Goal: Task Accomplishment & Management: Complete application form

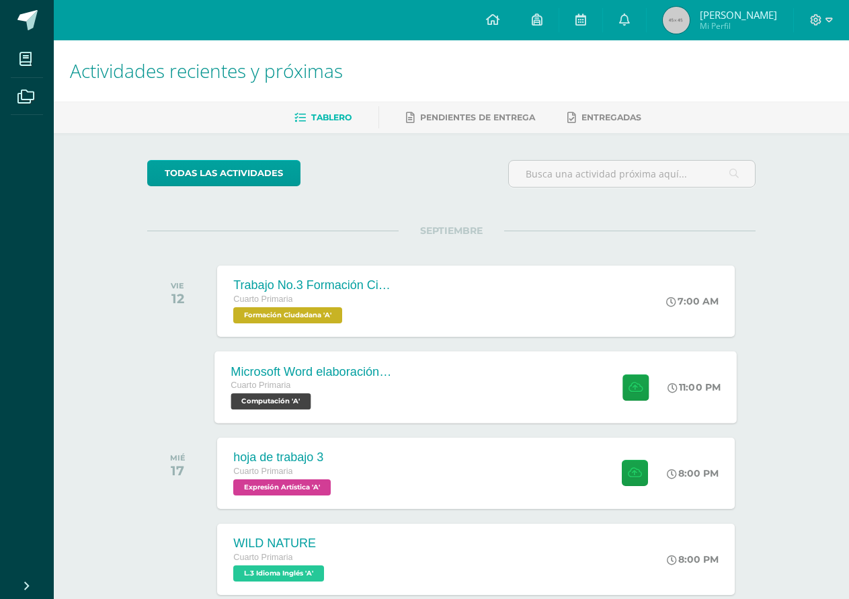
click at [276, 383] on span "Cuarto Primaria" at bounding box center [261, 385] width 60 height 9
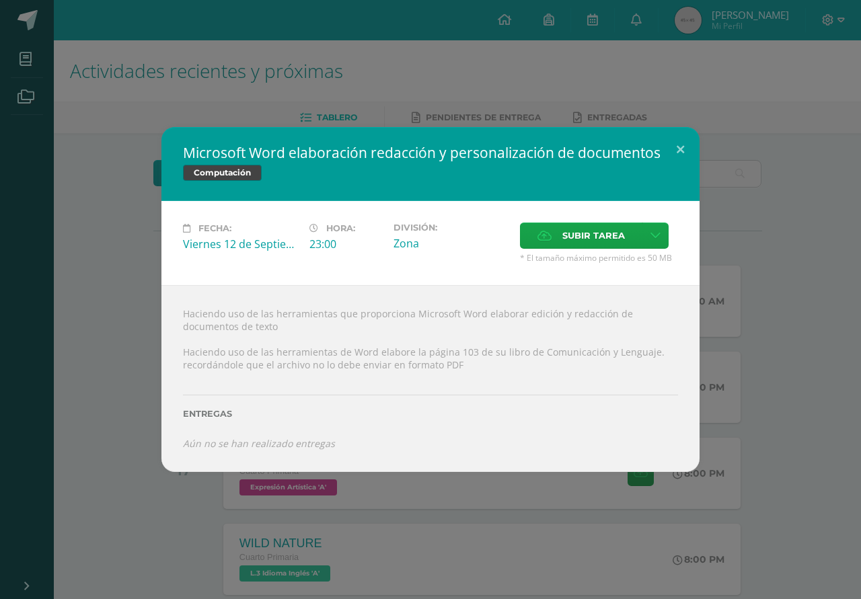
drag, startPoint x: 182, startPoint y: 152, endPoint x: 443, endPoint y: 150, distance: 260.3
click at [433, 151] on div "Microsoft Word elaboración redacción y personalización de documentos Computación" at bounding box center [430, 164] width 538 height 74
drag, startPoint x: 677, startPoint y: 147, endPoint x: 648, endPoint y: 159, distance: 31.1
click at [677, 147] on button at bounding box center [680, 150] width 38 height 46
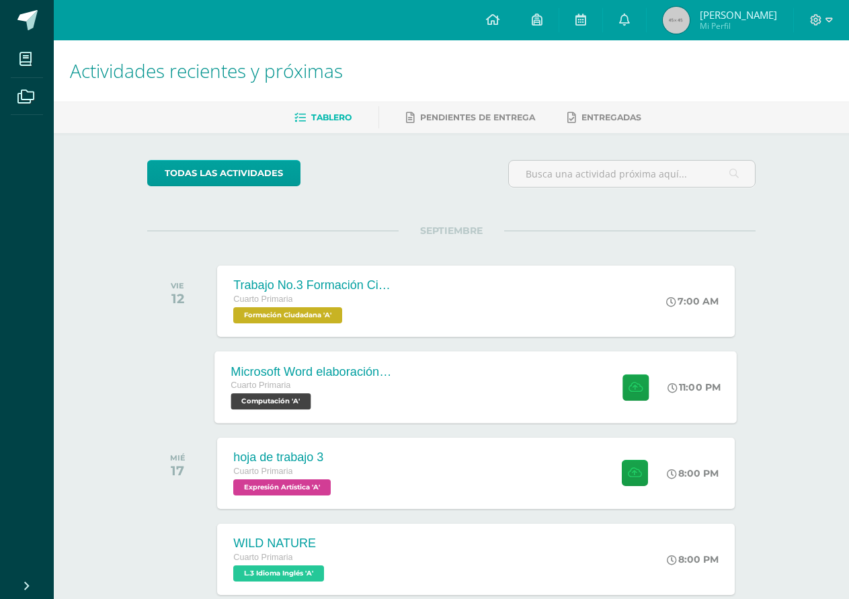
click at [276, 370] on div "Microsoft Word elaboración redacción y personalización de documentos" at bounding box center [312, 372] width 163 height 14
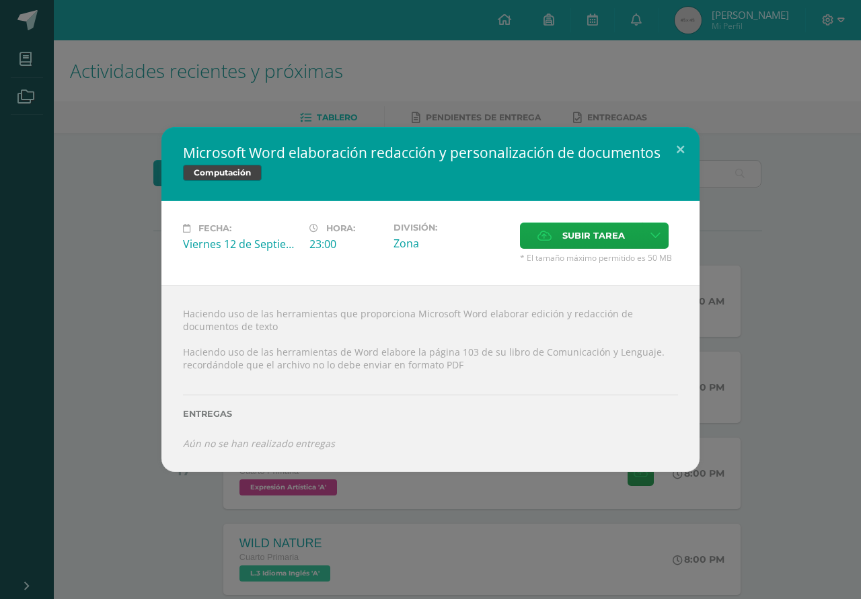
click at [323, 154] on h2 "Microsoft Word elaboración redacción y personalización de documentos" at bounding box center [430, 152] width 495 height 19
drag, startPoint x: 184, startPoint y: 150, endPoint x: 629, endPoint y: 156, distance: 445.3
click at [605, 156] on h2 "Microsoft Word elaboración redacción y personalización de documentos" at bounding box center [430, 152] width 495 height 19
click at [679, 149] on button at bounding box center [680, 150] width 38 height 46
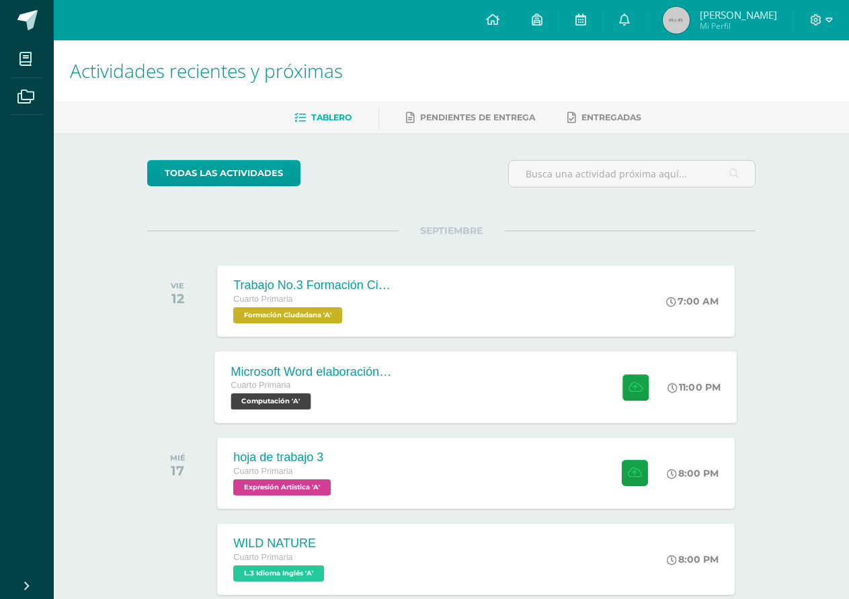
click at [299, 373] on div "Microsoft Word elaboración redacción y personalización de documentos" at bounding box center [312, 372] width 163 height 14
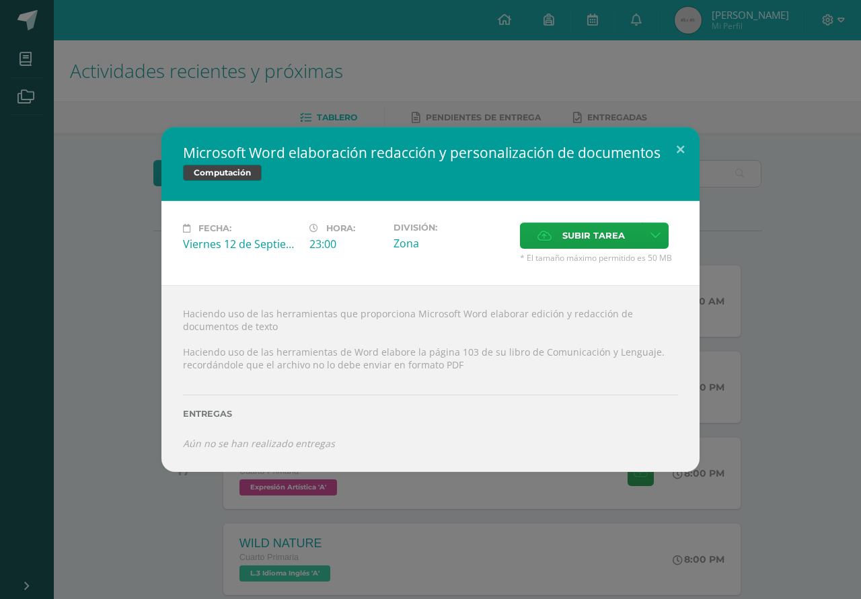
drag, startPoint x: 258, startPoint y: 157, endPoint x: 404, endPoint y: 156, distance: 145.9
click at [403, 156] on h2 "Microsoft Word elaboración redacción y personalización de documentos" at bounding box center [430, 152] width 495 height 19
click at [681, 146] on button at bounding box center [680, 150] width 38 height 46
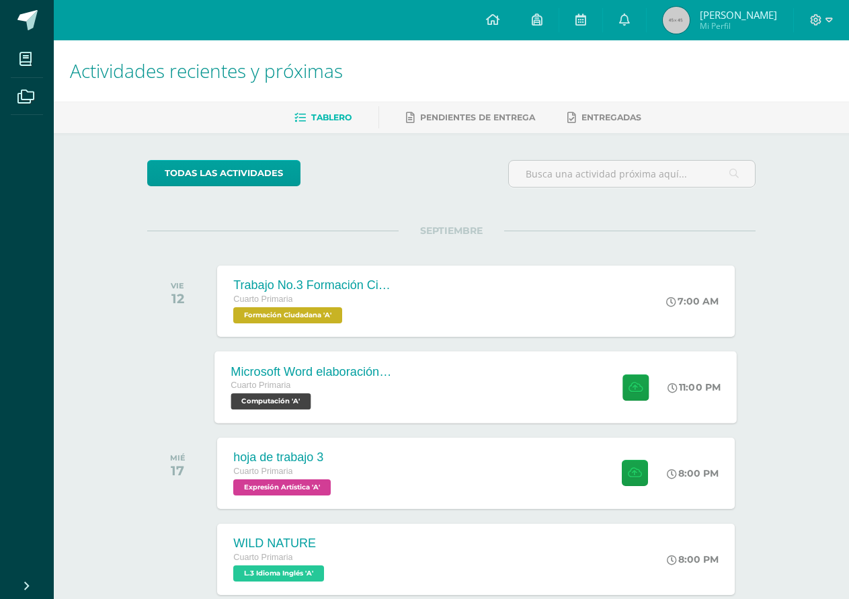
click at [469, 391] on div "Microsoft Word elaboración redacción y personalización de documentos Cuarto Pri…" at bounding box center [476, 387] width 523 height 72
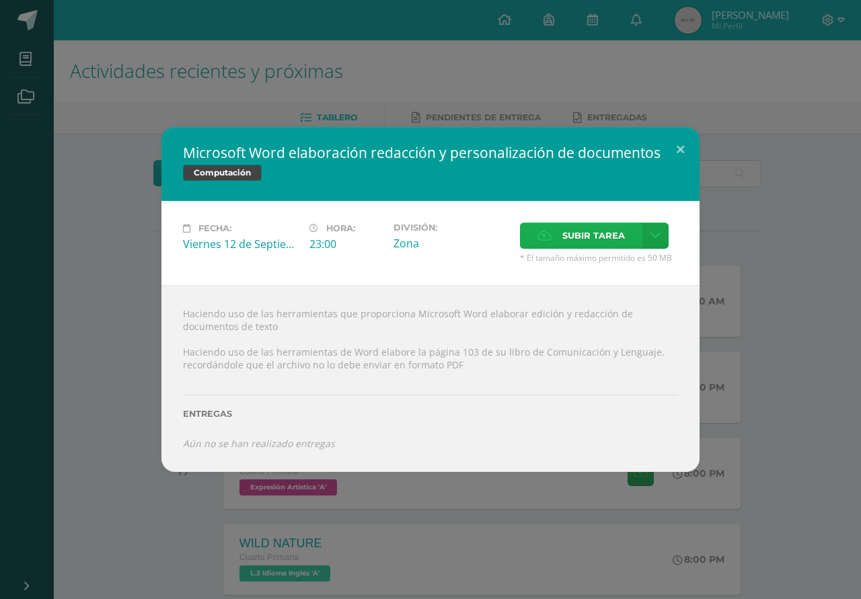
click at [553, 235] on label "Subir tarea" at bounding box center [581, 236] width 122 height 26
click at [0, 0] on input "Subir tarea" at bounding box center [0, 0] width 0 height 0
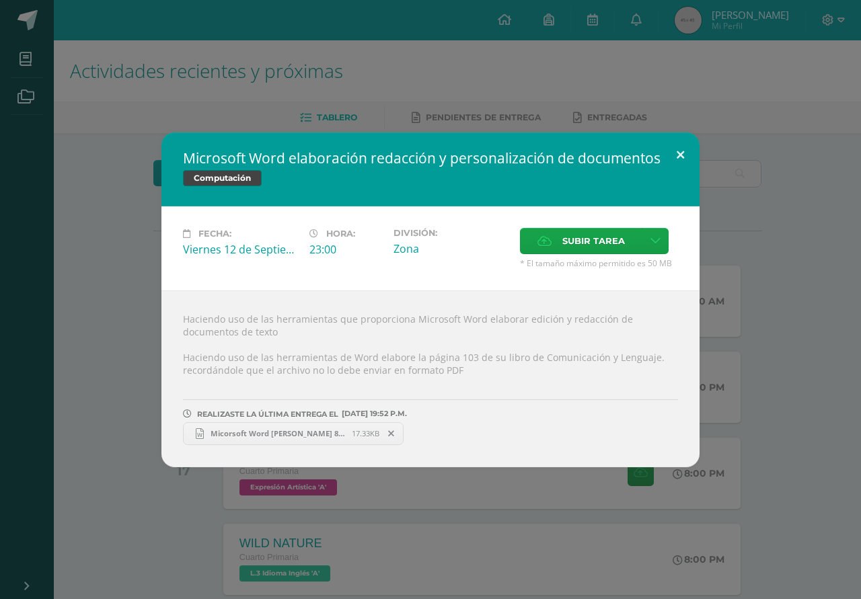
click at [675, 153] on button at bounding box center [680, 155] width 38 height 46
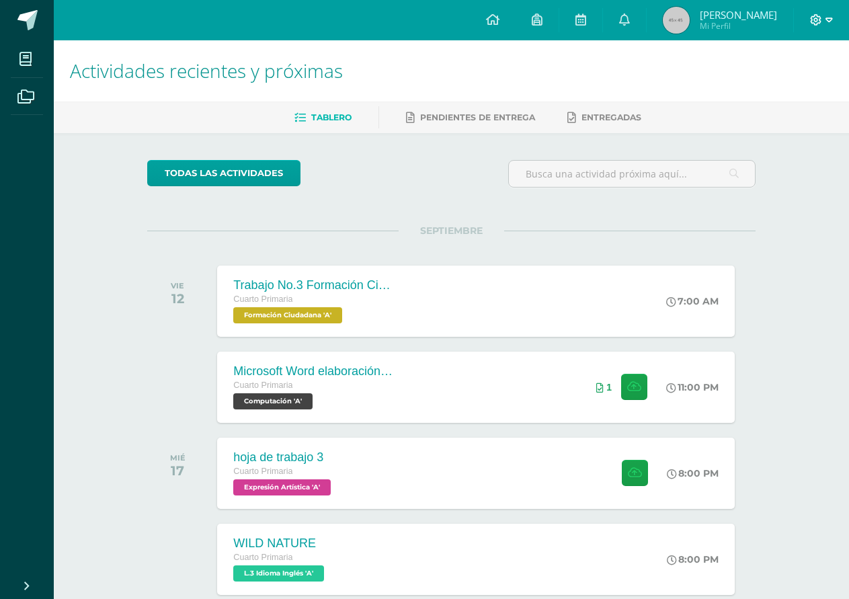
click at [831, 20] on icon at bounding box center [829, 20] width 7 height 12
click at [774, 89] on span "Cerrar sesión" at bounding box center [787, 91] width 61 height 13
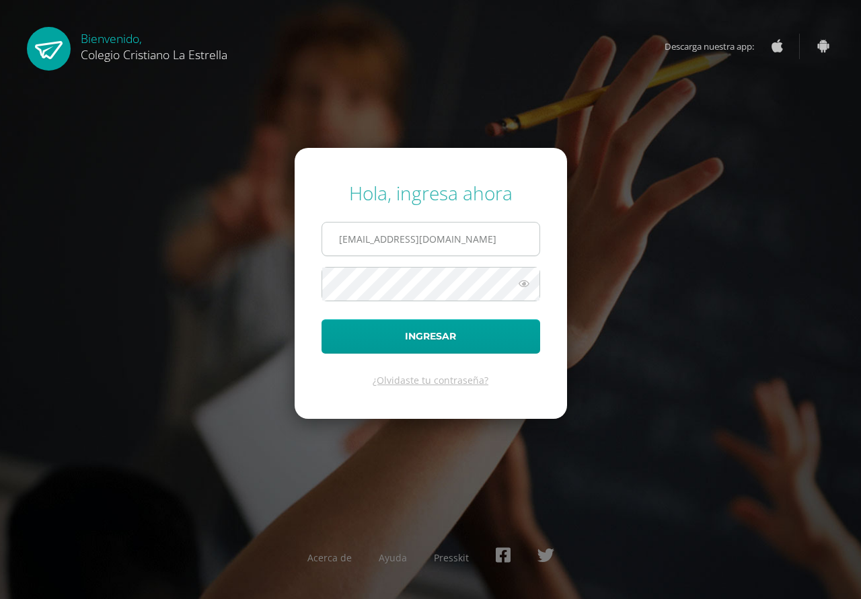
click at [454, 241] on input "2021023@laestrella.edu.gt" at bounding box center [430, 239] width 217 height 33
type input "2021255@laestrella.edu.gt"
click at [321, 319] on button "Ingresar" at bounding box center [430, 336] width 219 height 34
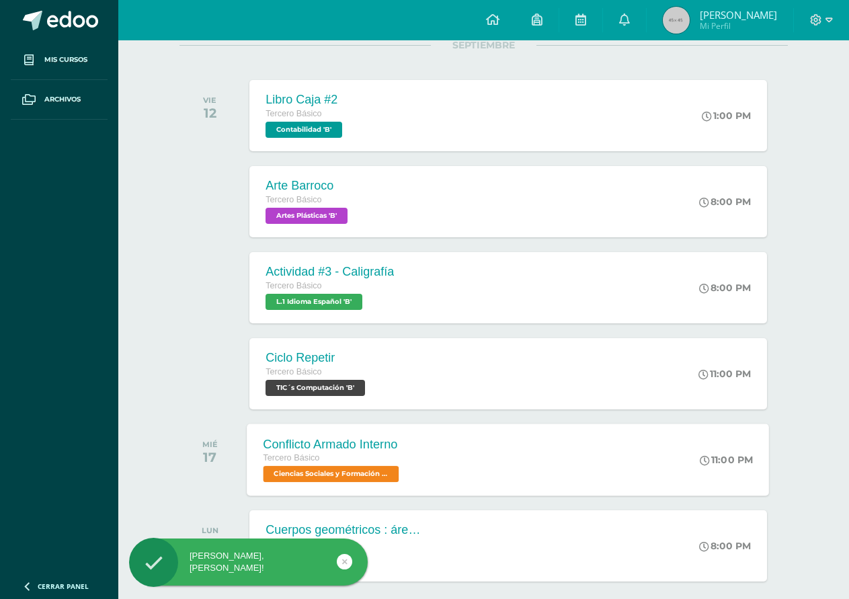
scroll to position [202, 0]
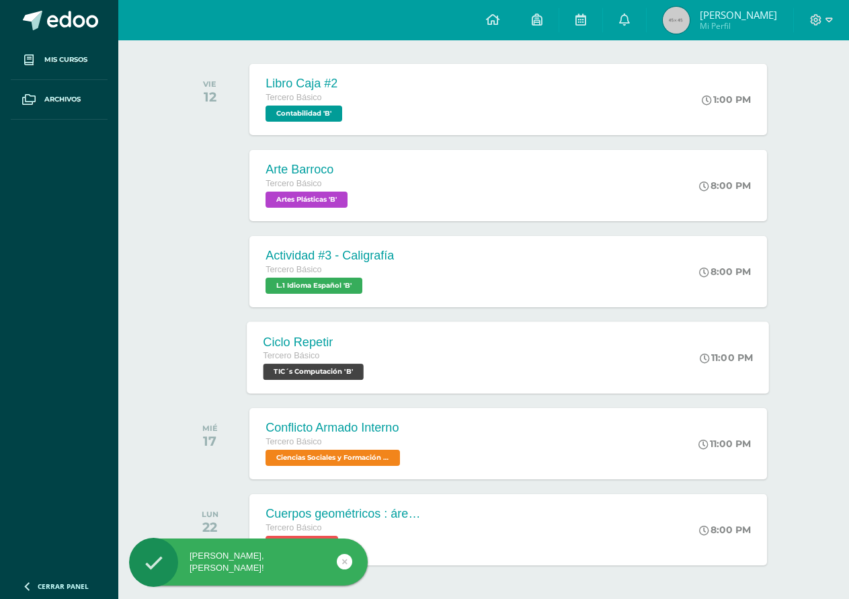
click at [449, 356] on div "Ciclo Repetir Tercero Básico TIC´s Computación 'B' 11:00 PM Ciclo Repetir TIC´s…" at bounding box center [508, 357] width 523 height 72
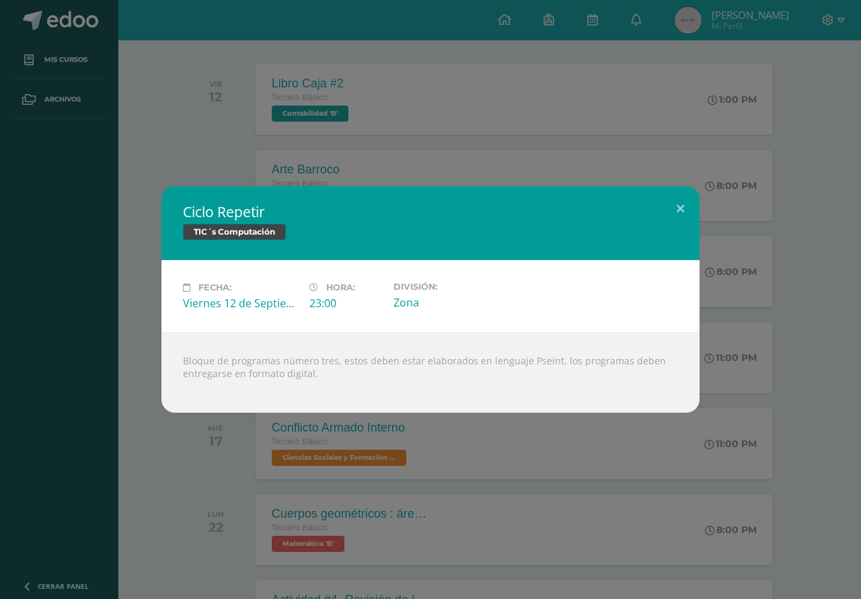
click at [559, 447] on div "Ciclo Repetir TIC´s Computación Fecha: Viernes 12 de Septiembre Hora: 23:00 Div…" at bounding box center [430, 299] width 861 height 599
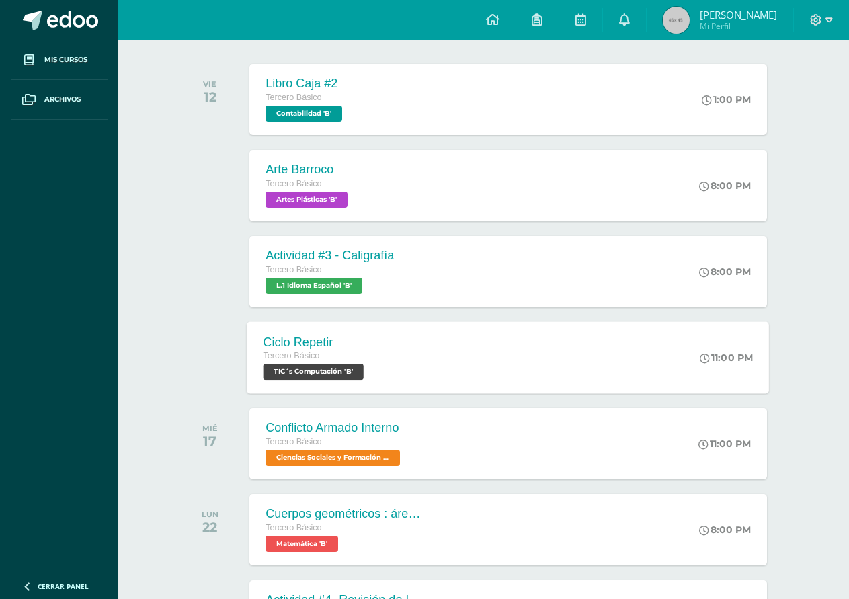
click at [420, 369] on div "Ciclo Repetir Tercero Básico TIC´s Computación 'B' 11:00 PM Ciclo Repetir TIC´s…" at bounding box center [508, 357] width 523 height 72
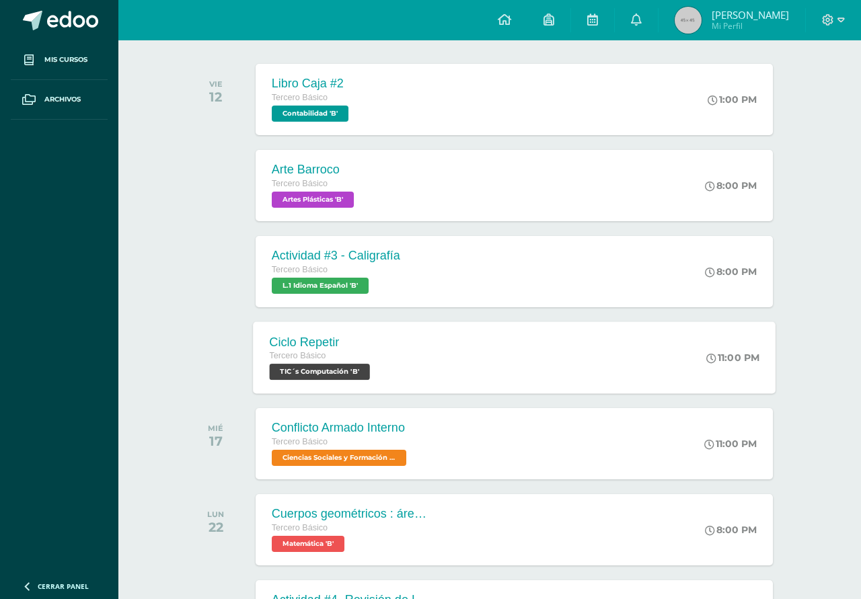
click at [420, 369] on div "Bloque de programas número tres, estos deben estar elaborados en lenguaje Psein…" at bounding box center [430, 365] width 484 height 73
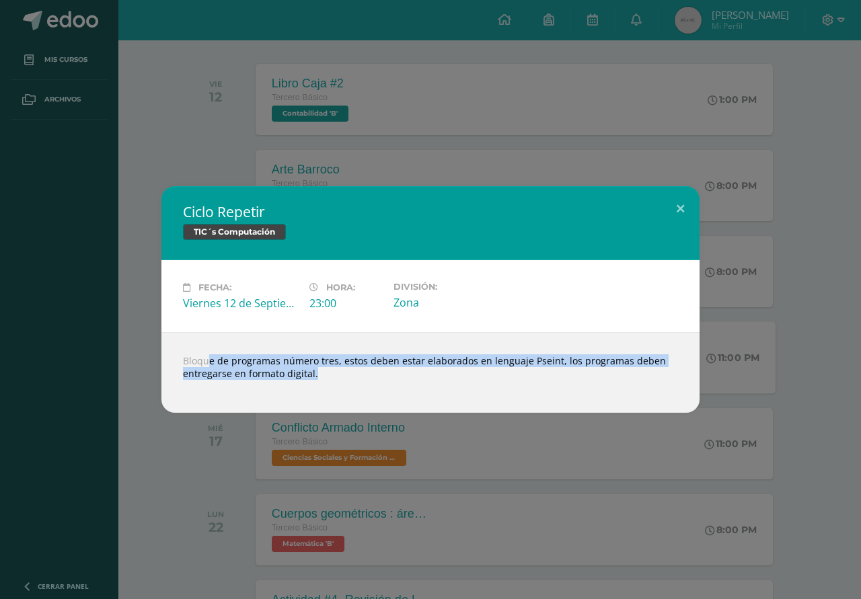
click at [420, 369] on div "Bloque de programas número tres, estos deben estar elaborados en lenguaje Psein…" at bounding box center [430, 372] width 538 height 81
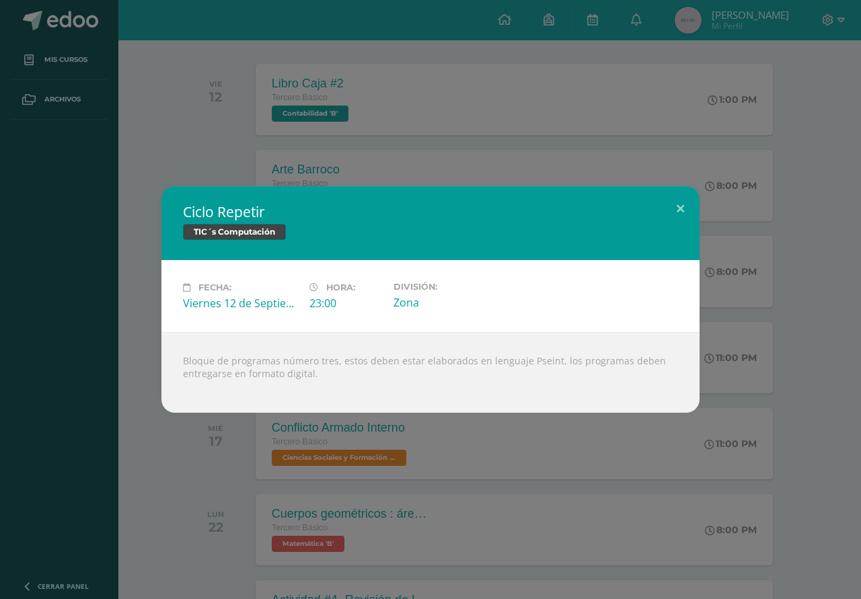
click at [475, 450] on div "Ciclo Repetir TIC´s Computación Fecha: Viernes 12 de Septiembre Hora: 23:00 Div…" at bounding box center [430, 299] width 861 height 599
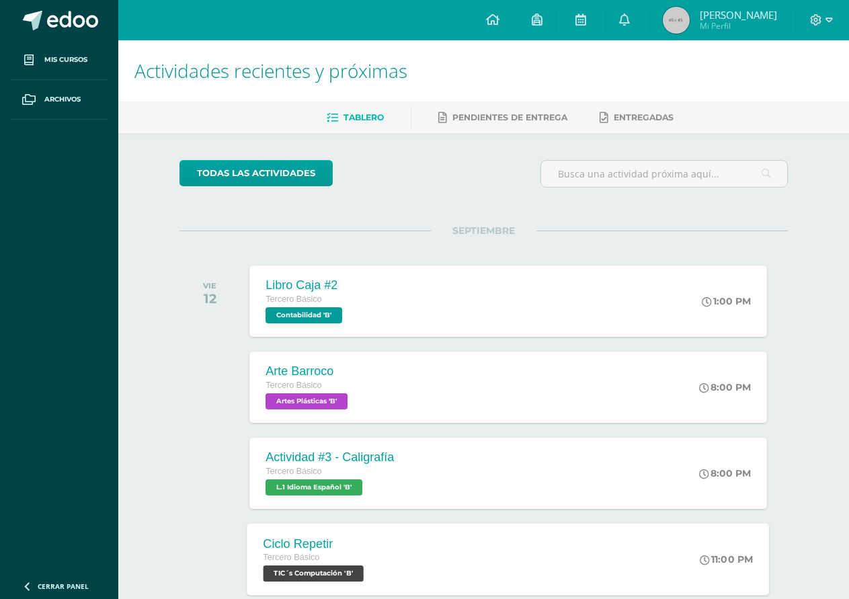
scroll to position [269, 0]
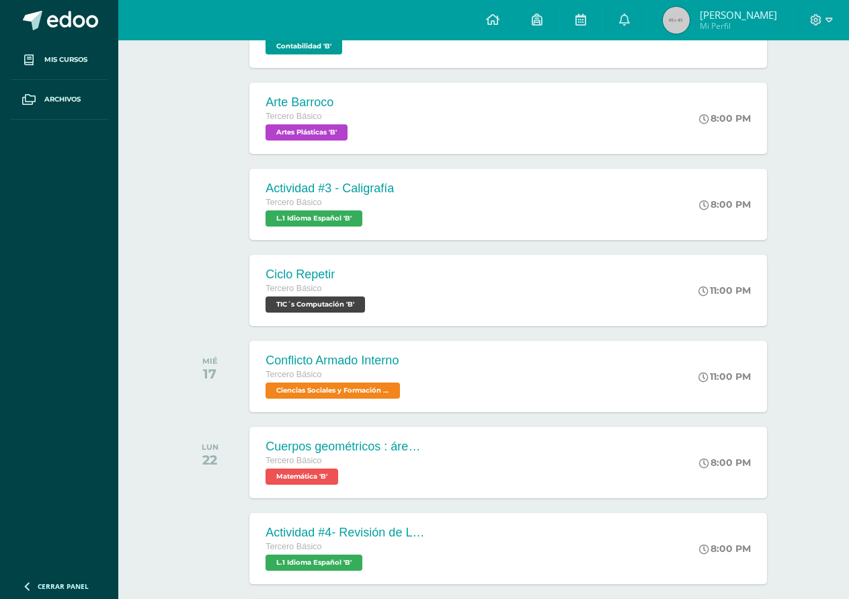
click at [686, 20] on img at bounding box center [676, 20] width 27 height 27
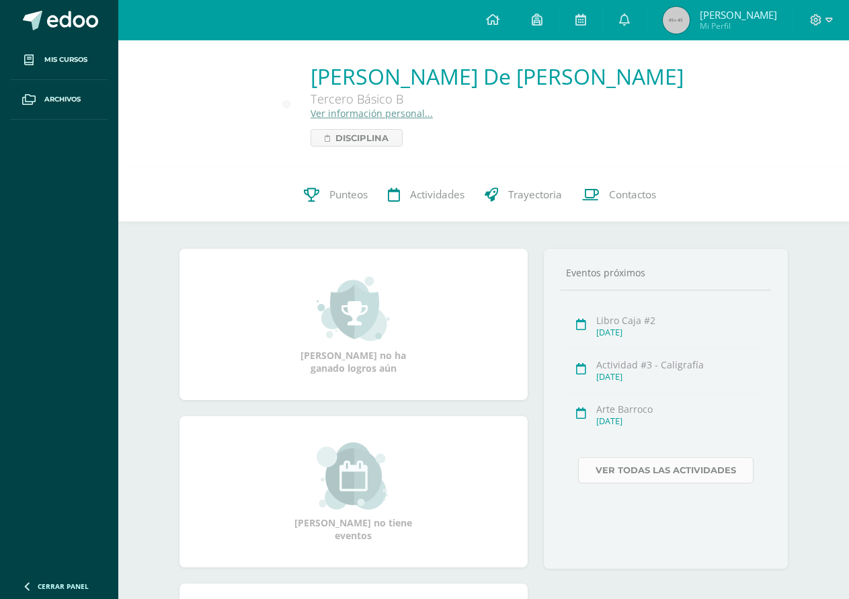
click at [711, 459] on link "Ver todas las actividades" at bounding box center [666, 470] width 176 height 26
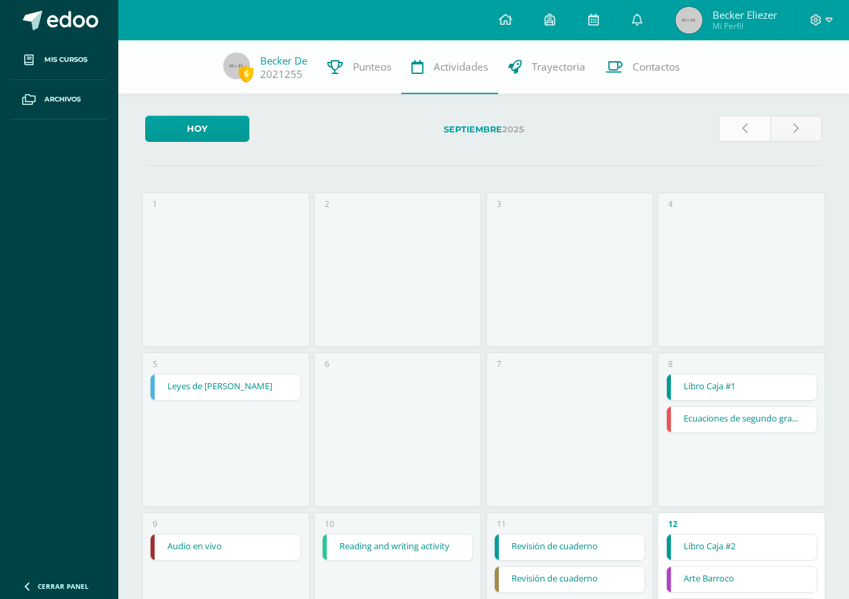
click at [748, 122] on link at bounding box center [745, 129] width 52 height 26
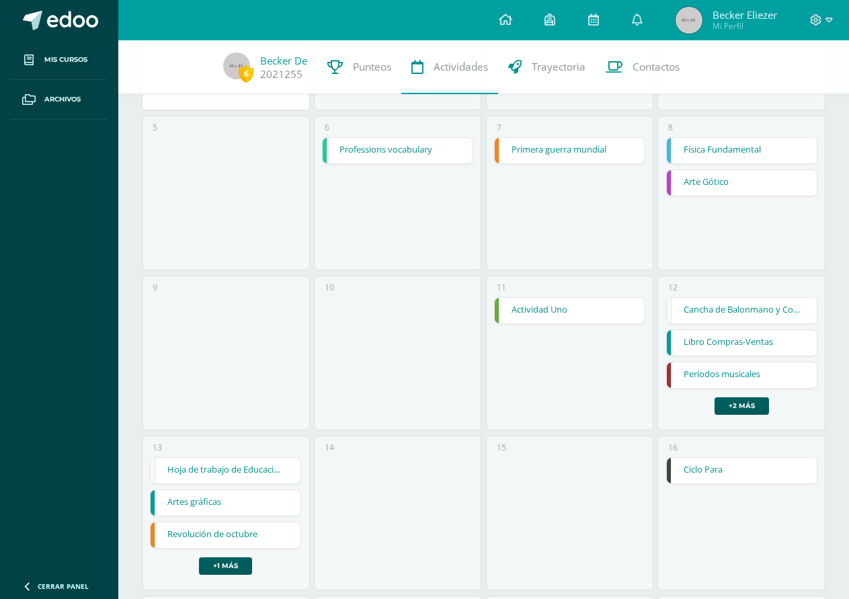
scroll to position [269, 0]
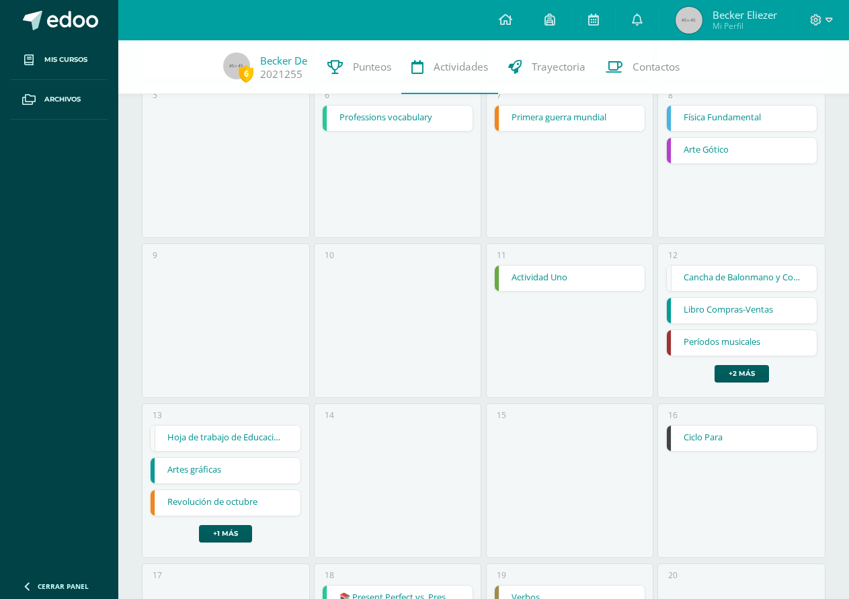
click at [788, 452] on div "Ciclo Para" at bounding box center [741, 438] width 151 height 27
click at [775, 431] on link "Ciclo Para" at bounding box center [742, 439] width 150 height 26
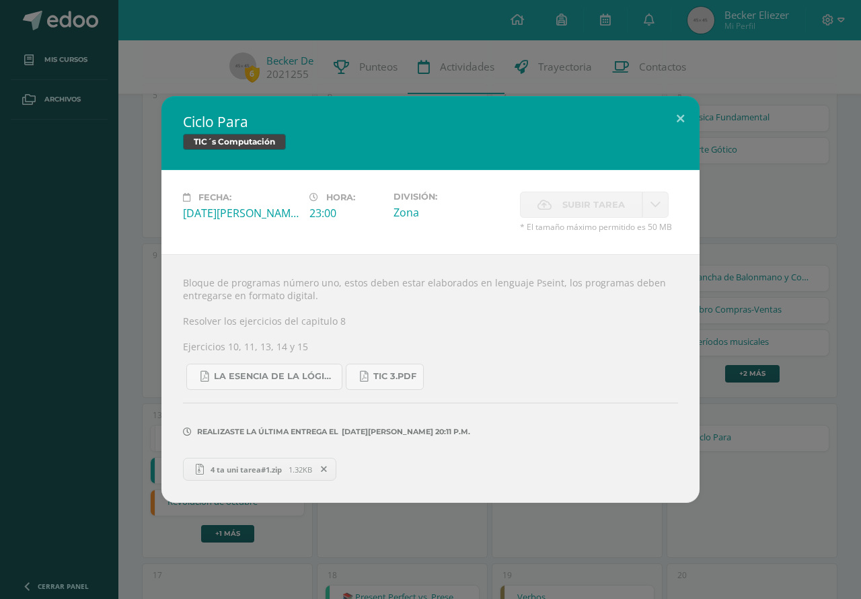
click at [658, 148] on div "TIC´s Computación" at bounding box center [430, 144] width 495 height 20
click at [671, 120] on button at bounding box center [680, 119] width 38 height 46
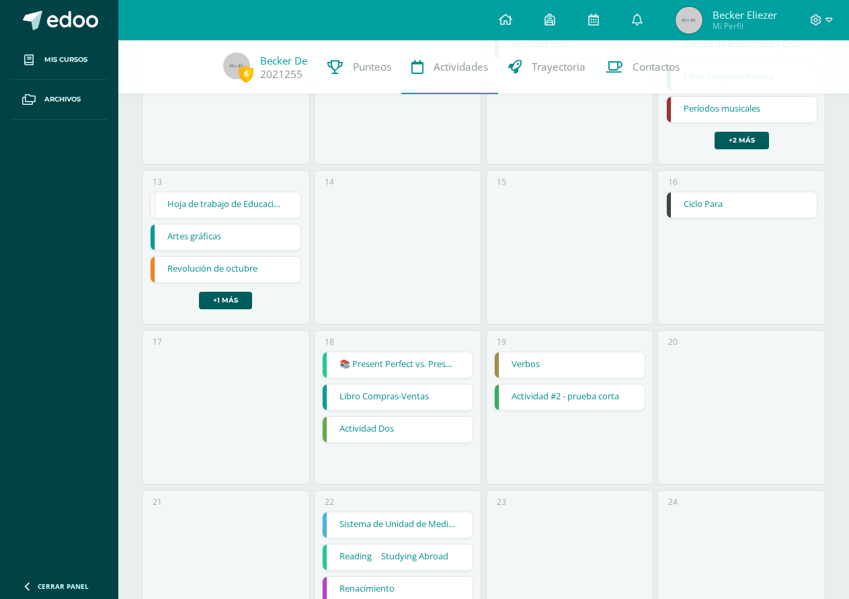
scroll to position [497, 0]
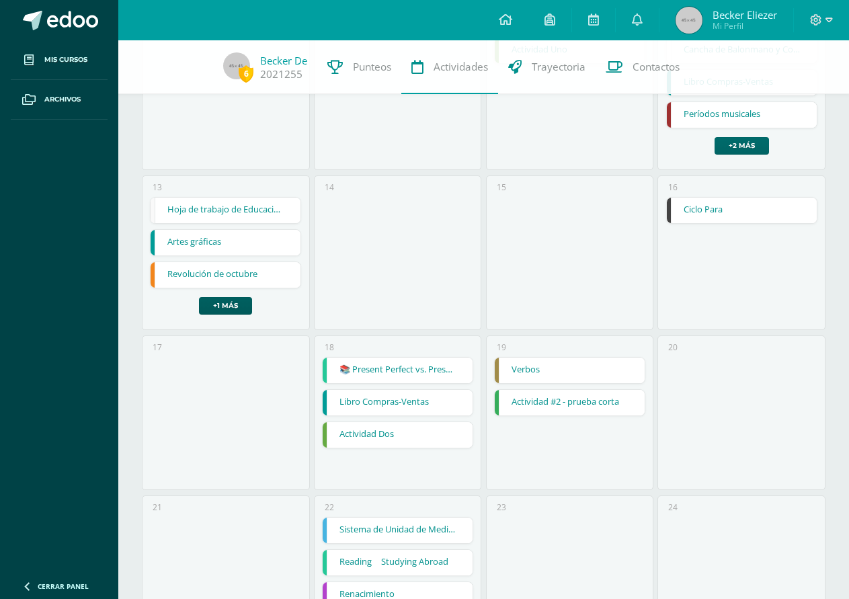
click at [743, 141] on link "+2 más" at bounding box center [742, 145] width 54 height 17
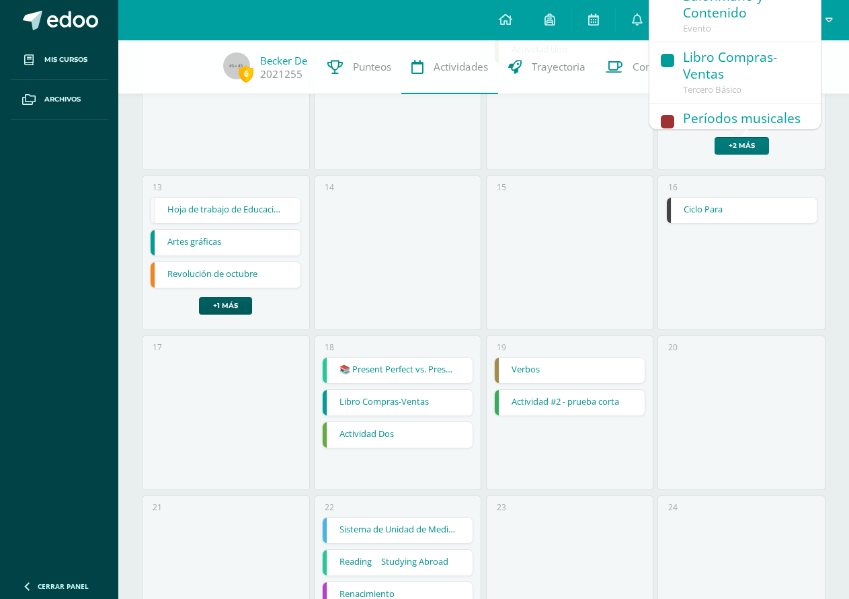
scroll to position [190, 0]
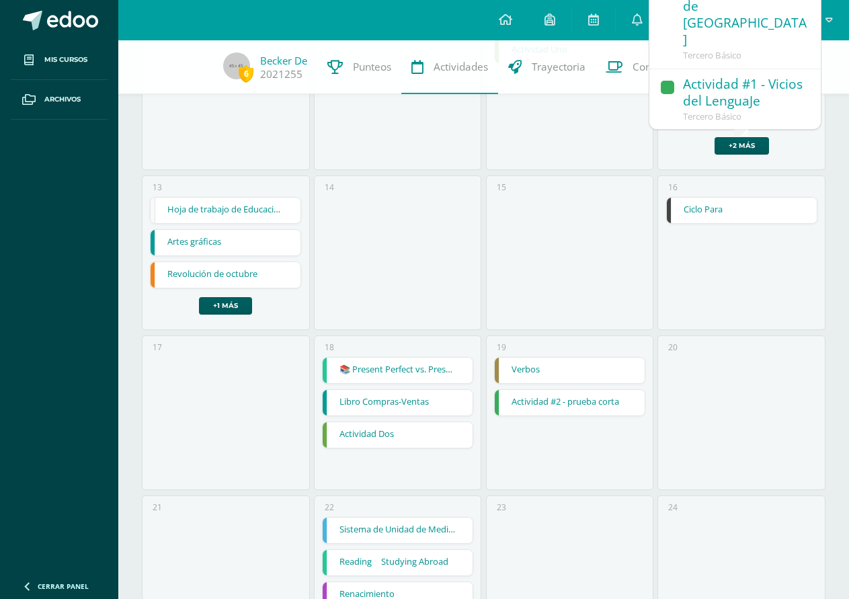
click at [759, 418] on div "20" at bounding box center [741, 413] width 167 height 155
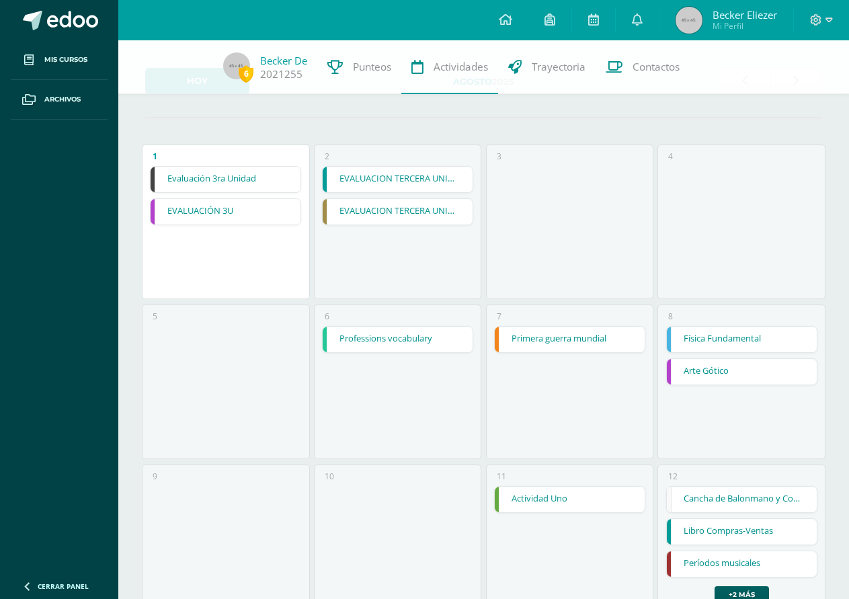
scroll to position [0, 0]
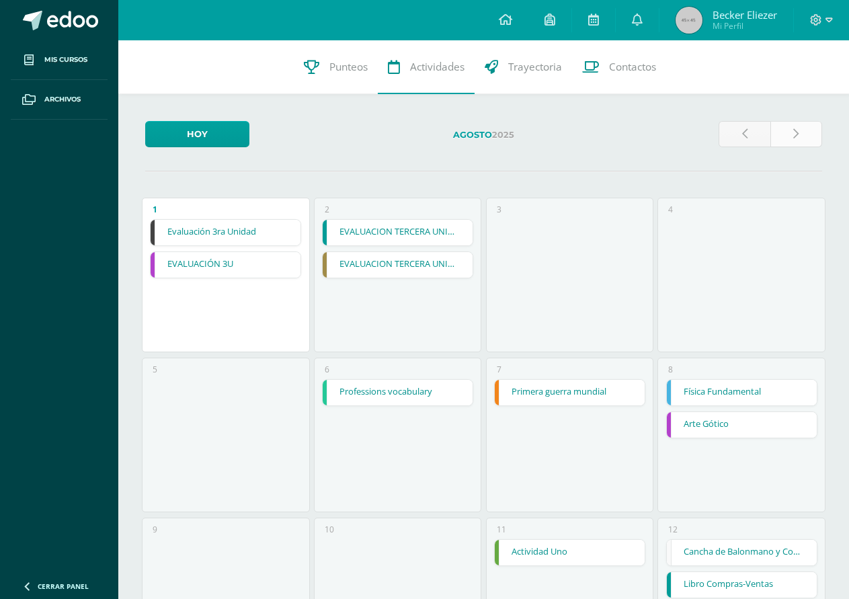
click at [794, 126] on link at bounding box center [797, 134] width 52 height 26
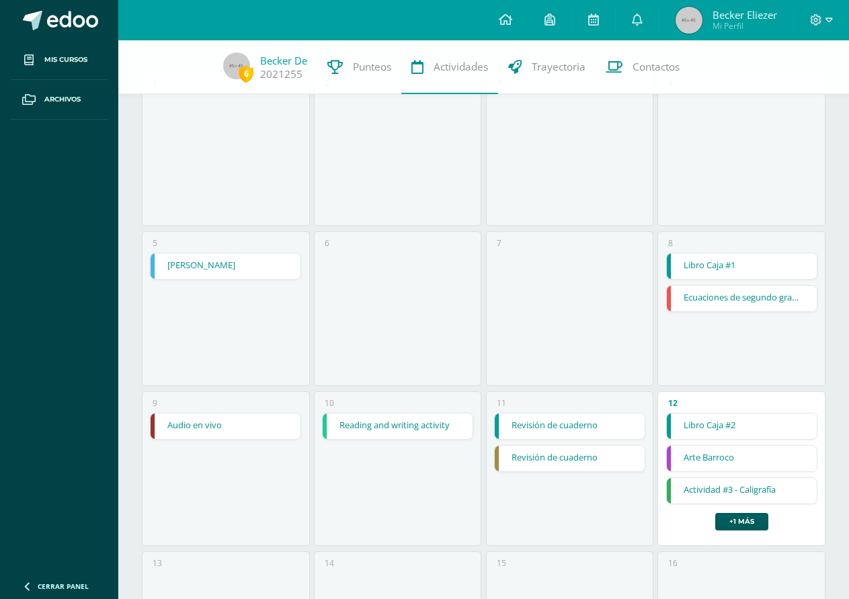
scroll to position [135, 0]
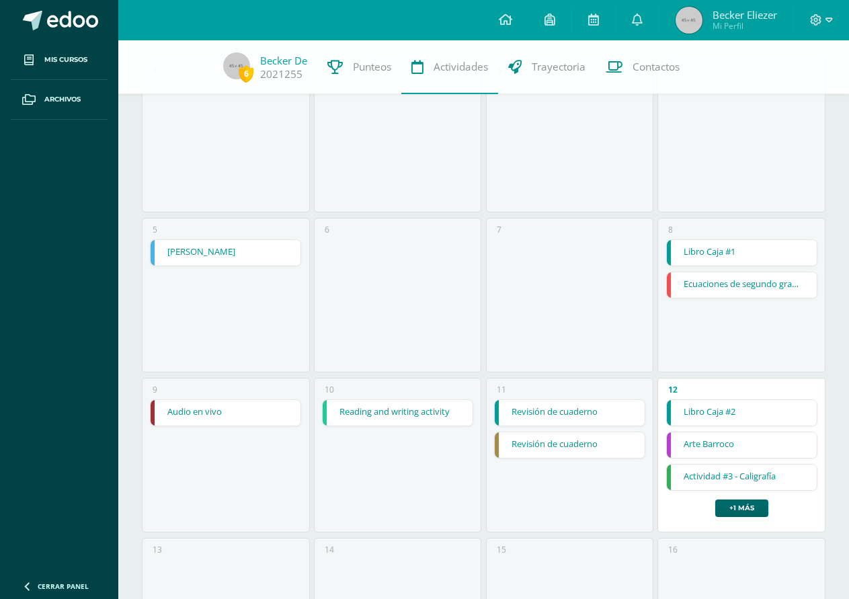
click at [757, 506] on link "+1 más" at bounding box center [742, 508] width 53 height 17
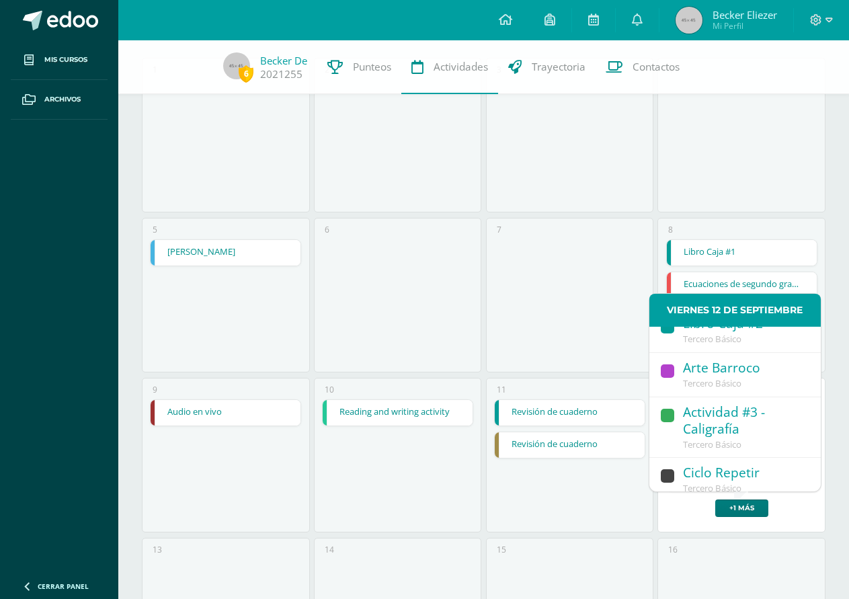
scroll to position [28, 0]
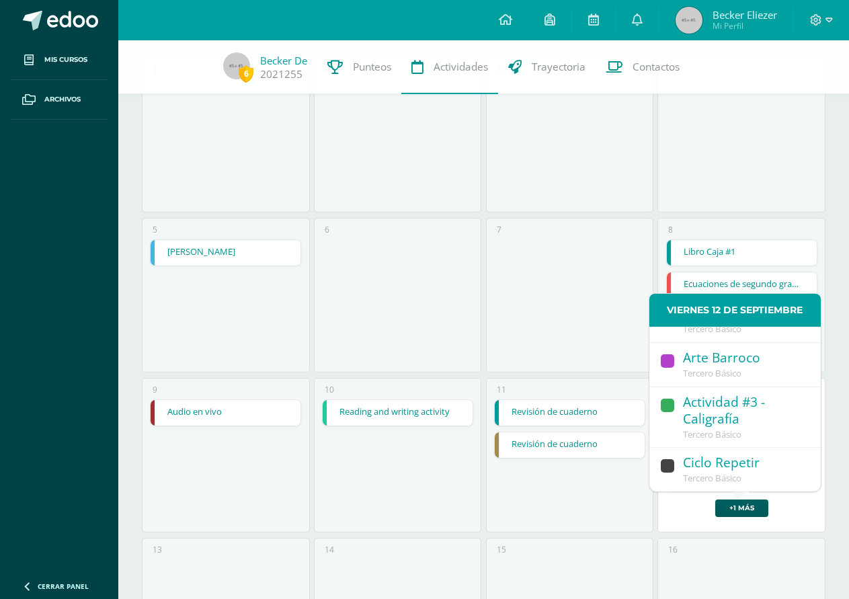
click at [736, 473] on span "Tercero Básico" at bounding box center [712, 478] width 59 height 12
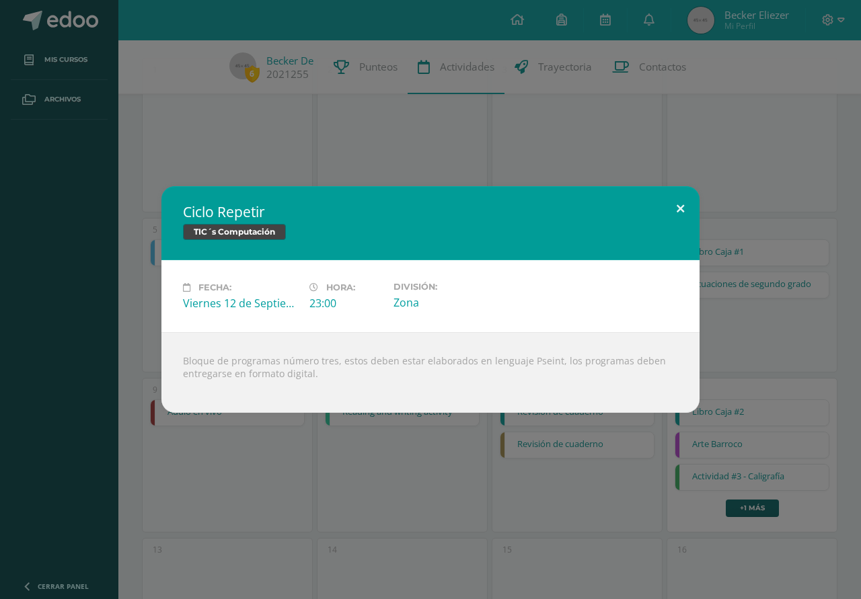
click at [669, 222] on button at bounding box center [680, 209] width 38 height 46
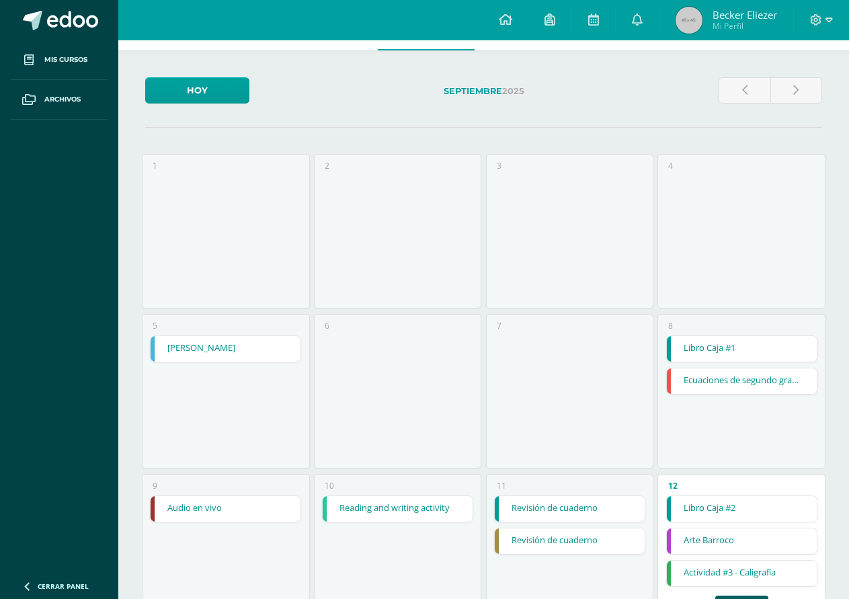
scroll to position [0, 0]
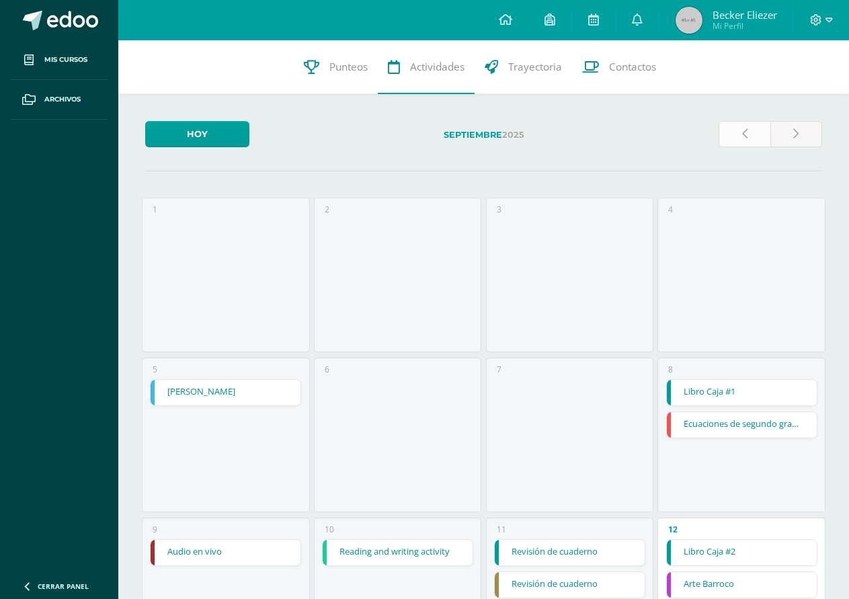
click at [761, 136] on link at bounding box center [745, 134] width 52 height 26
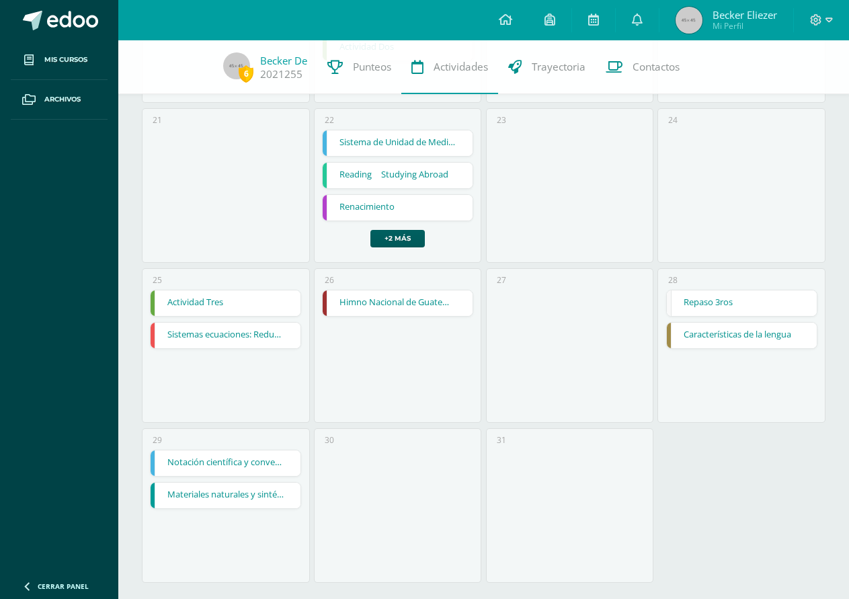
scroll to position [901, 0]
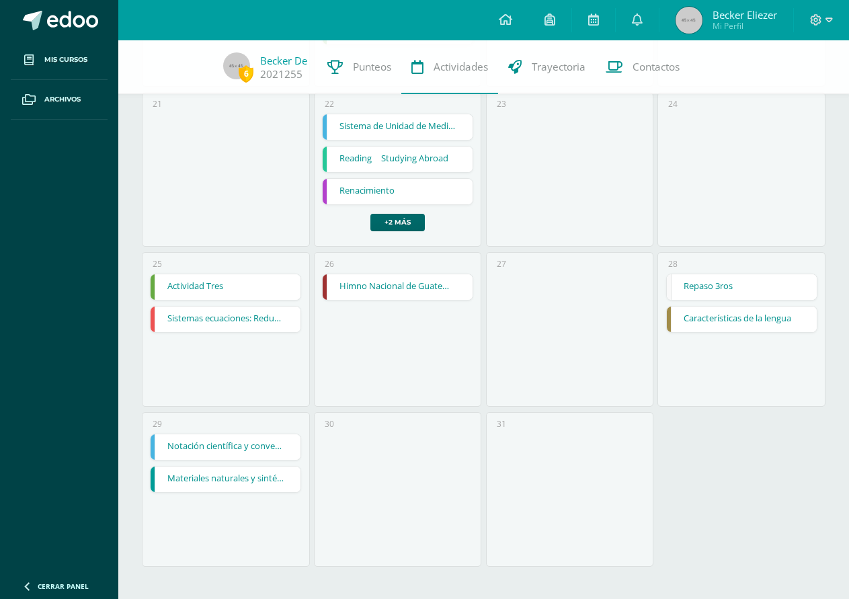
click at [402, 223] on link "+2 más" at bounding box center [398, 222] width 54 height 17
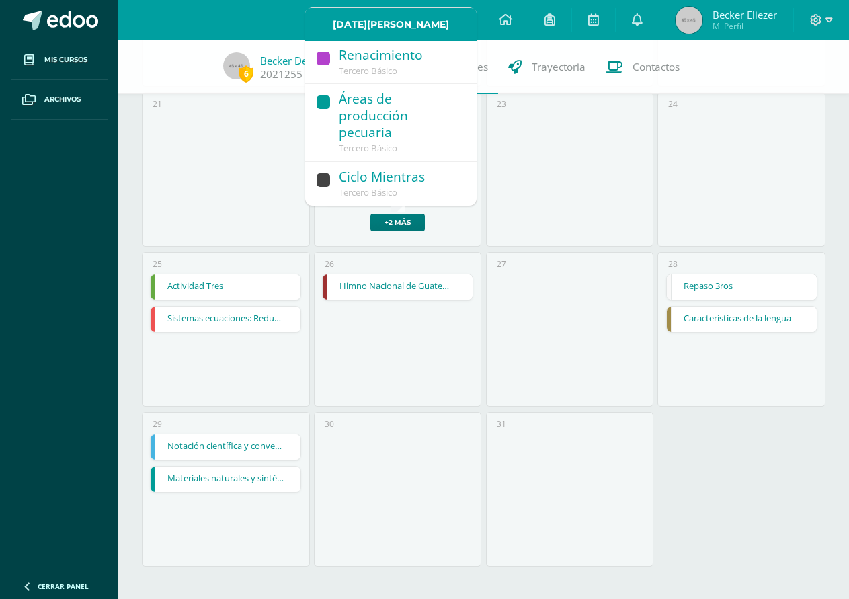
scroll to position [139, 0]
click at [410, 186] on div "Ciclo Mientras" at bounding box center [401, 178] width 124 height 18
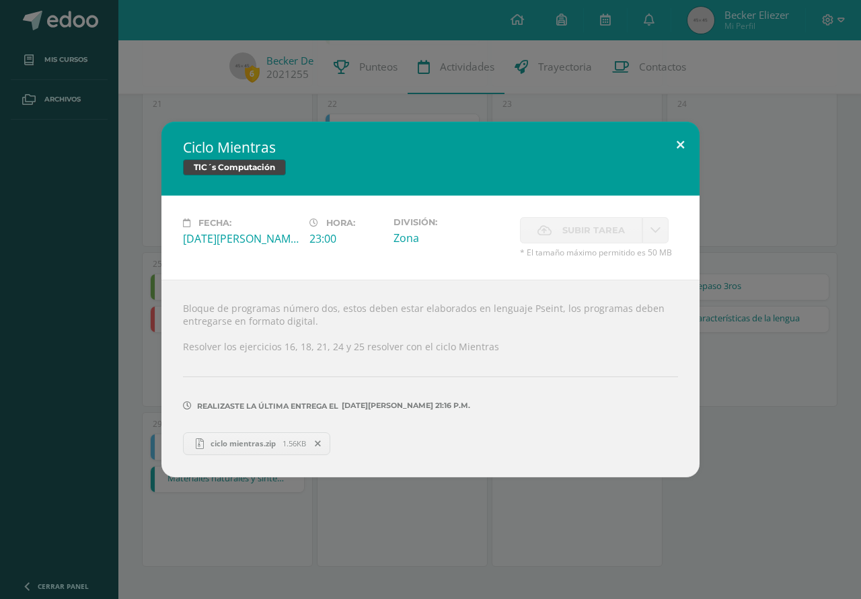
click at [669, 150] on button at bounding box center [680, 145] width 38 height 46
